Goal: Task Accomplishment & Management: Use online tool/utility

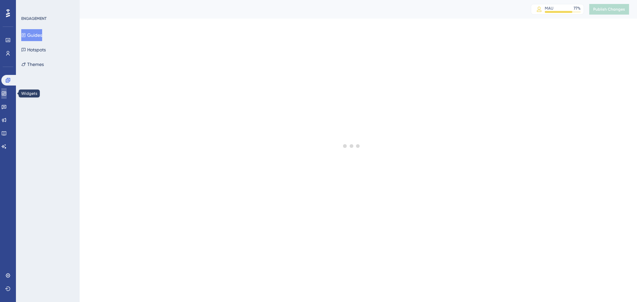
click at [7, 93] on link at bounding box center [3, 93] width 5 height 11
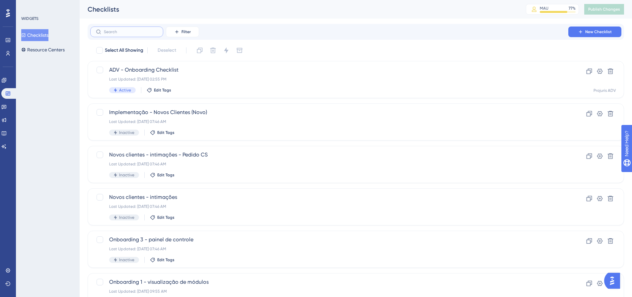
click at [133, 31] on input "text" at bounding box center [131, 32] width 54 height 5
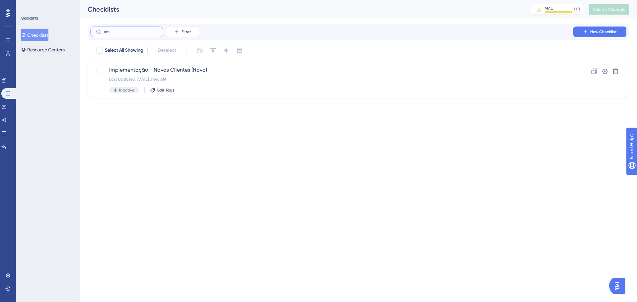
type input "emp"
checkbox input "true"
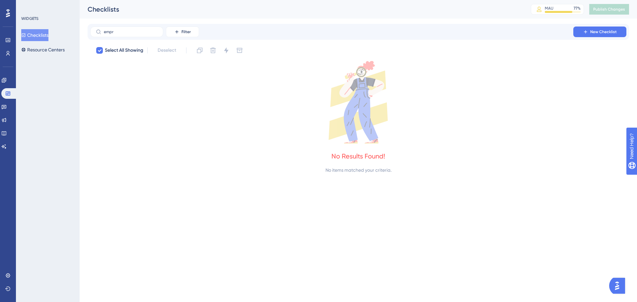
click at [360, 5] on div "Checklists" at bounding box center [301, 9] width 426 height 9
click at [130, 30] on input "empr" at bounding box center [131, 32] width 54 height 5
type input "empres"
click at [49, 49] on button "Resource Centers" at bounding box center [42, 50] width 43 height 12
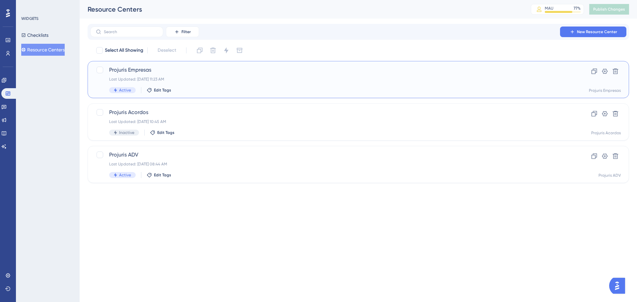
click at [152, 76] on div "Projuris Empresas Last Updated: [DATE] 11:23 AM Active Edit Tags" at bounding box center [331, 79] width 445 height 27
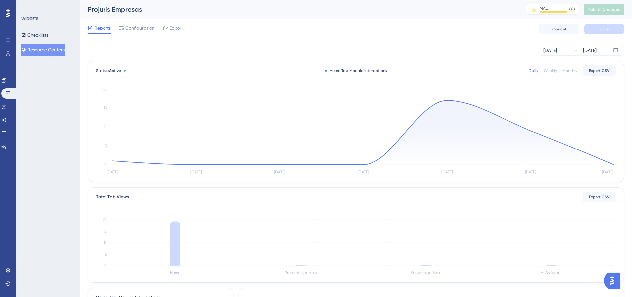
click at [136, 23] on div "Reports Configuration Editor Cancel Save" at bounding box center [356, 29] width 536 height 21
click at [137, 26] on span "Configuration" at bounding box center [139, 28] width 29 height 8
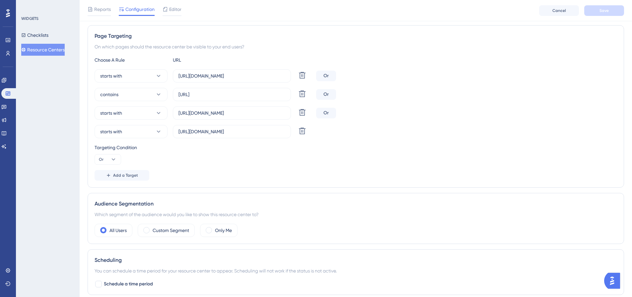
scroll to position [78, 0]
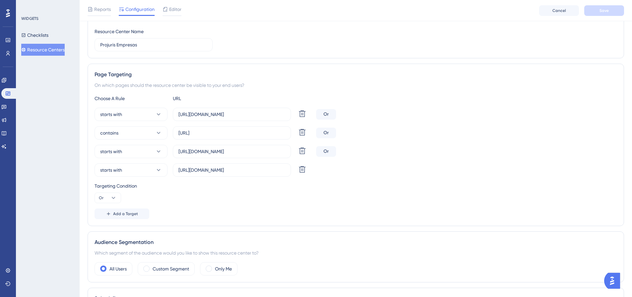
drag, startPoint x: 246, startPoint y: 277, endPoint x: 209, endPoint y: 318, distance: 54.5
drag, startPoint x: 209, startPoint y: 318, endPoint x: 445, endPoint y: 142, distance: 294.1
click at [445, 142] on div "starts with [URL][DOMAIN_NAME] Delete Or contains [URL] Delete Or starts with […" at bounding box center [355, 142] width 522 height 69
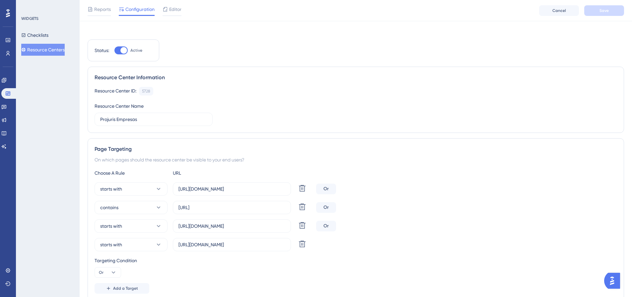
scroll to position [0, 0]
